Goal: Task Accomplishment & Management: Manage account settings

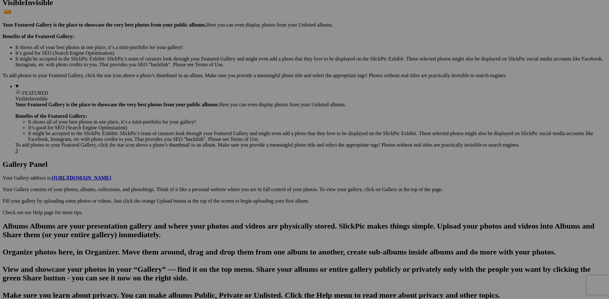
scroll to position [288, 0]
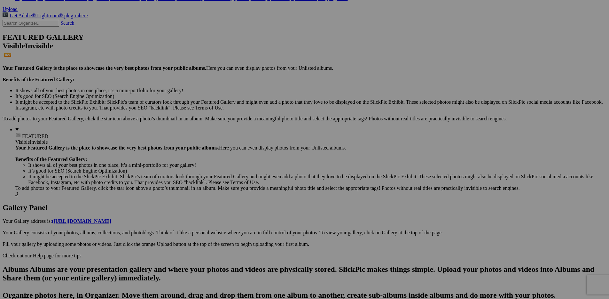
scroll to position [0, 0]
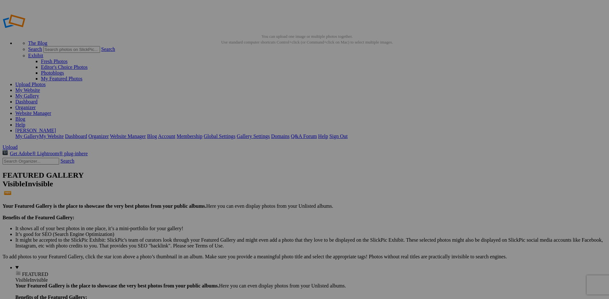
drag, startPoint x: 155, startPoint y: 136, endPoint x: 45, endPoint y: 209, distance: 132.1
click at [40, 87] on link "My Website" at bounding box center [27, 89] width 25 height 5
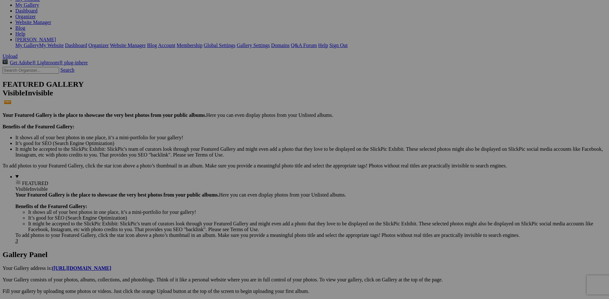
scroll to position [49, 0]
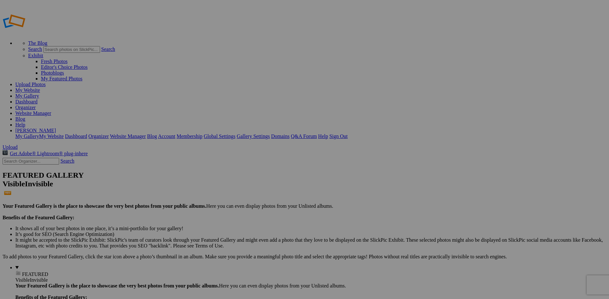
type input "Album-2025-10-10-2140"
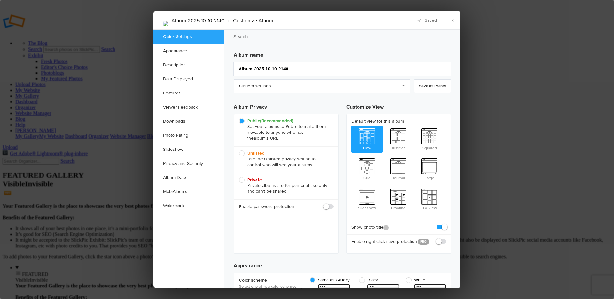
click at [250, 39] on input "search" at bounding box center [342, 36] width 238 height 15
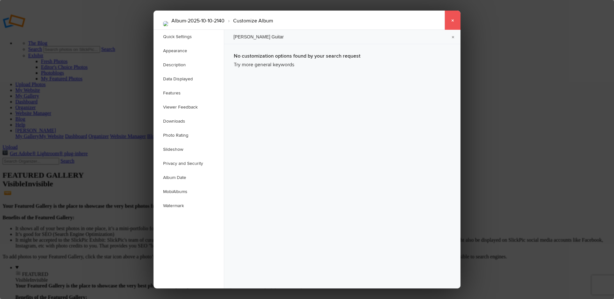
type input "Rusty Guitar"
click at [453, 20] on link "×" at bounding box center [452, 20] width 16 height 19
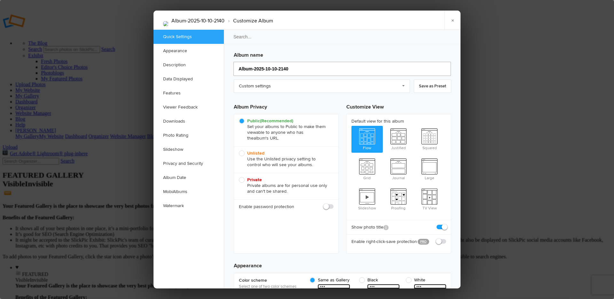
click at [286, 71] on input "Album-2025-10-10-2140" at bounding box center [341, 69] width 217 height 14
type input "zRus"
type input "ZRu"
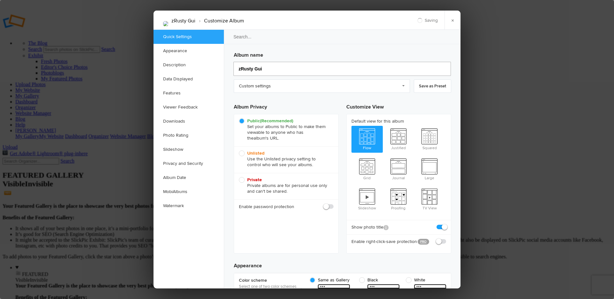
type input "zRusty Guit"
type input "ZRusty Gu"
type input "zRusty Guitar"
type input "ZRusty Guitar"
click at [240, 68] on input "zRusty Guitar" at bounding box center [341, 69] width 217 height 14
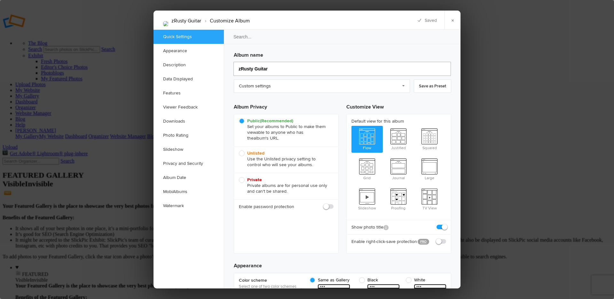
type input "[PERSON_NAME] Guitar"
click at [456, 24] on link "×" at bounding box center [452, 20] width 16 height 19
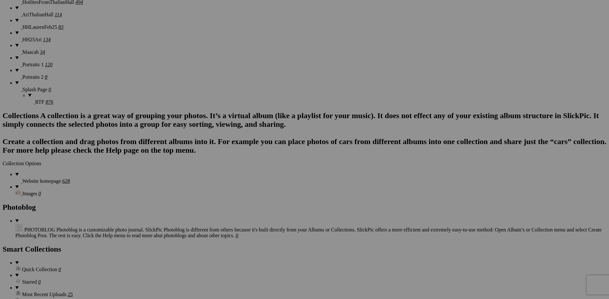
scroll to position [2679, 0]
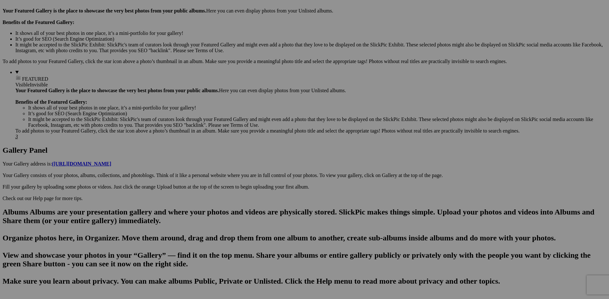
scroll to position [0, 0]
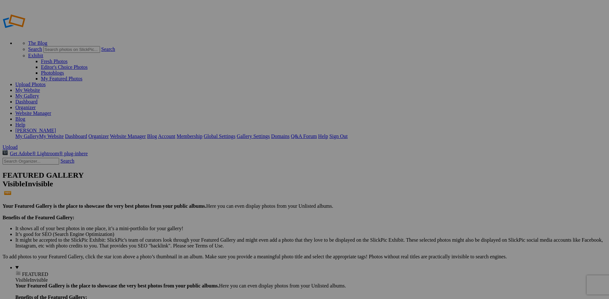
click at [40, 87] on link "My Website" at bounding box center [27, 89] width 25 height 5
